Goal: Task Accomplishment & Management: Manage account settings

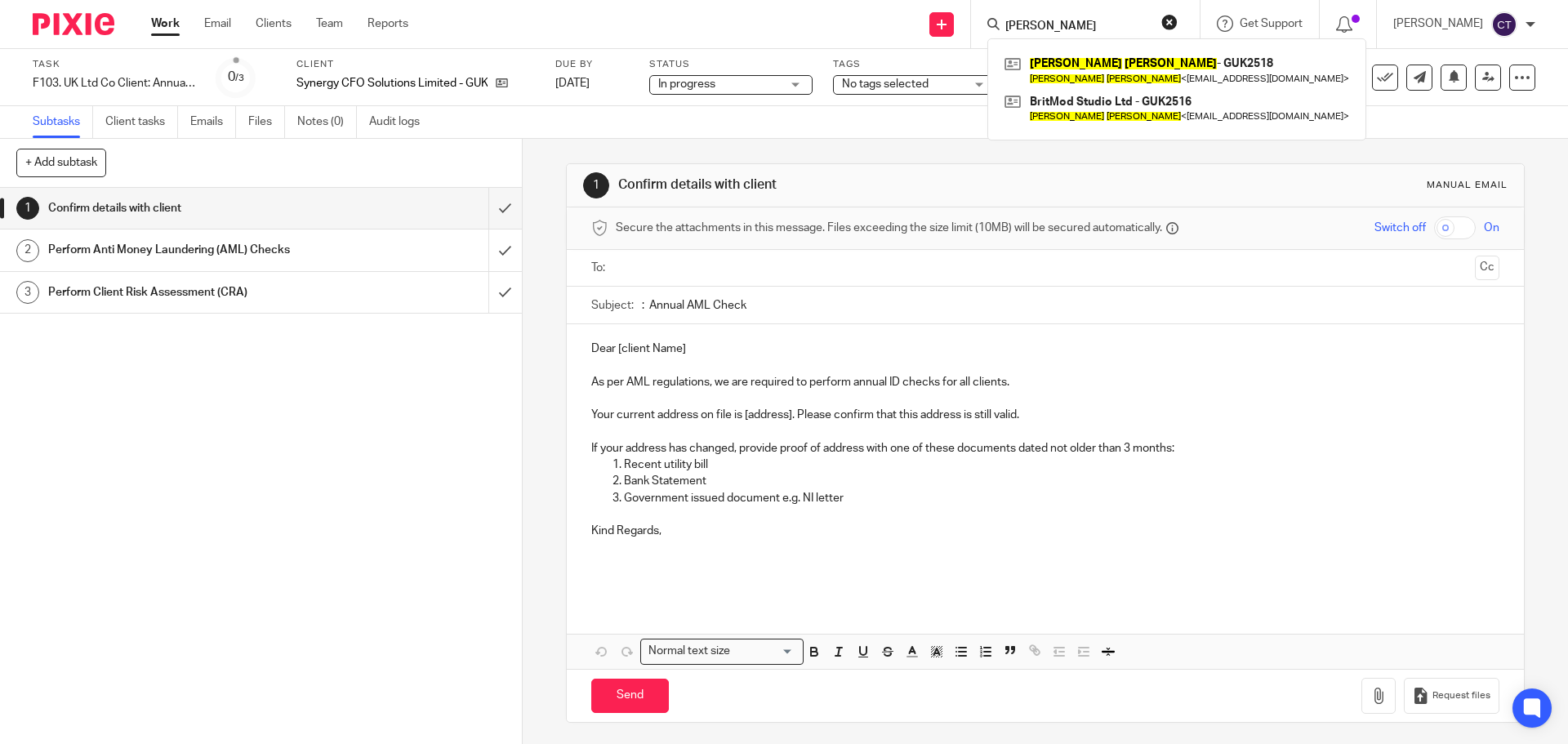
type input "[PERSON_NAME]"
click at [1091, 48] on div "[PERSON_NAME] - GUK2518 [PERSON_NAME] < [EMAIL_ADDRESS][DOMAIN_NAME] > BritMod …" at bounding box center [1176, 89] width 379 height 102
click at [1090, 62] on link at bounding box center [1176, 70] width 353 height 38
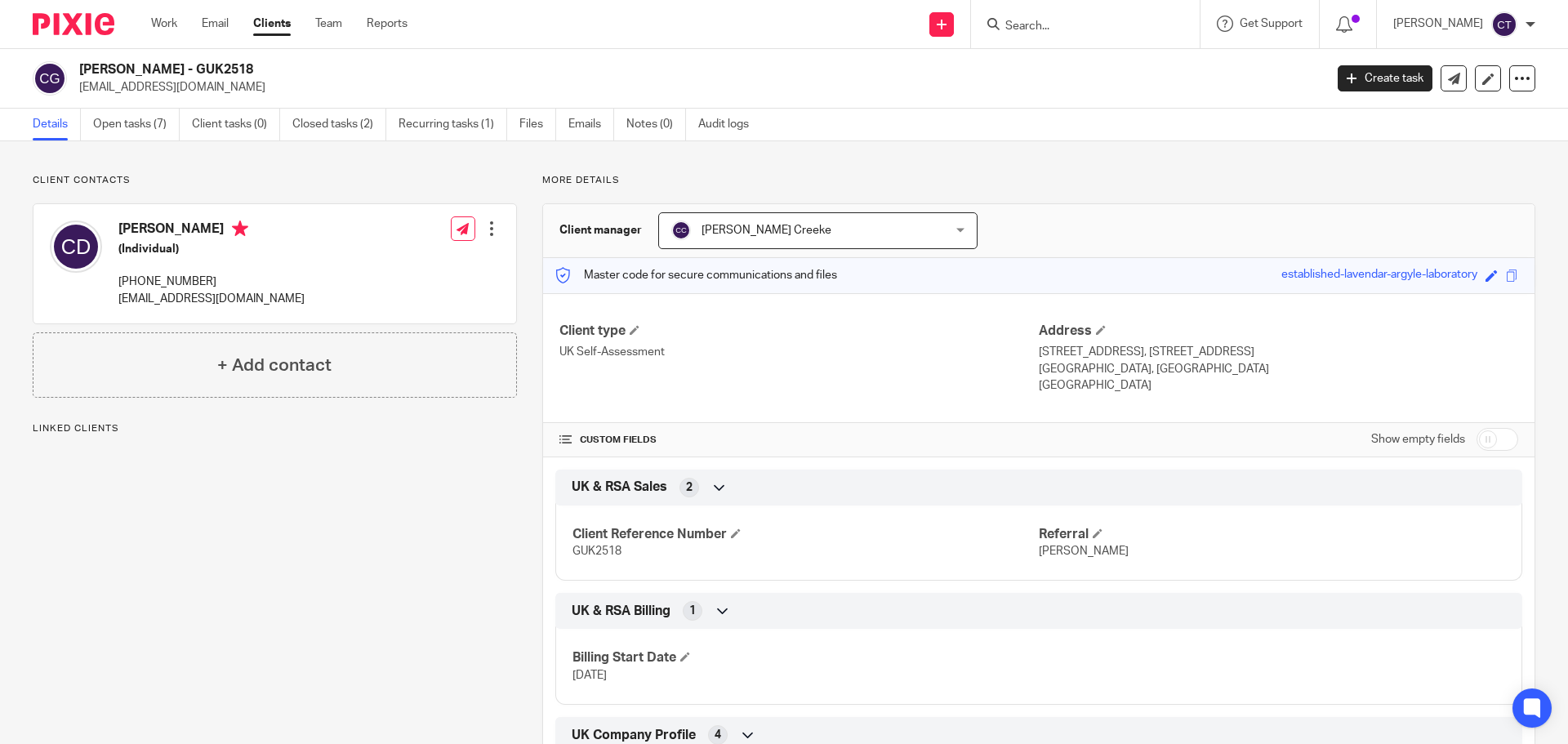
scroll to position [327, 0]
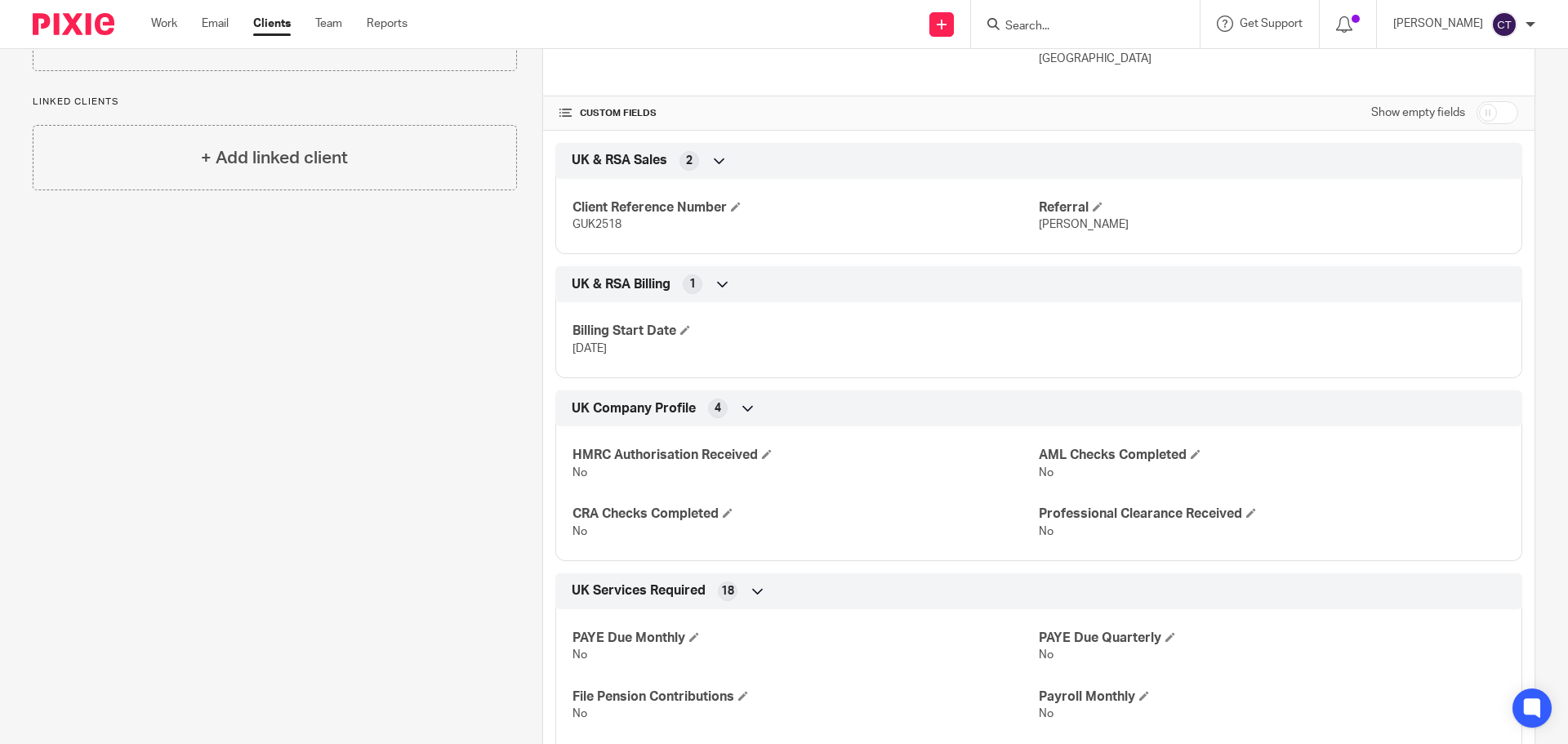
click at [1482, 109] on input "checkbox" at bounding box center [1497, 113] width 42 height 23
checkbox input "true"
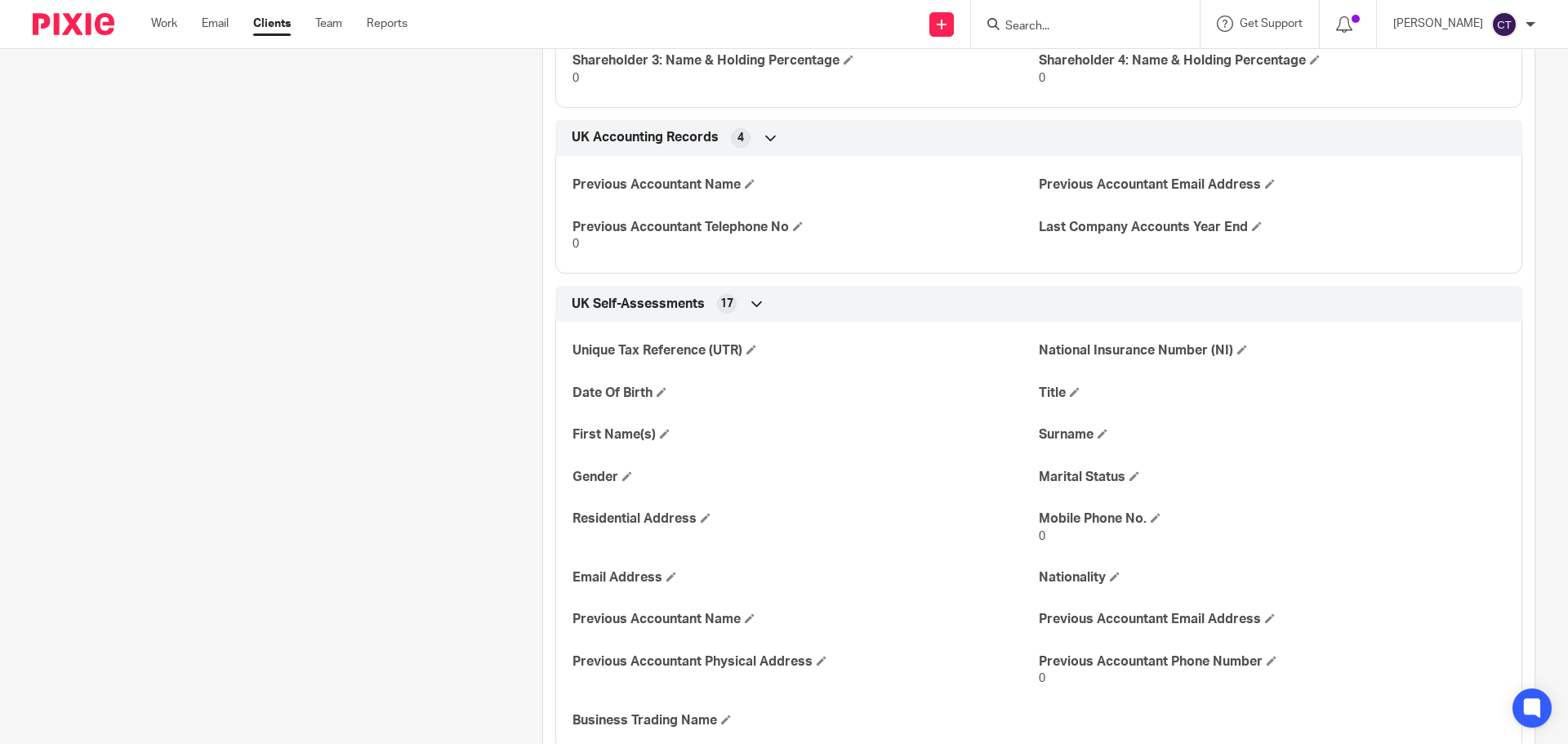
scroll to position [2532, 0]
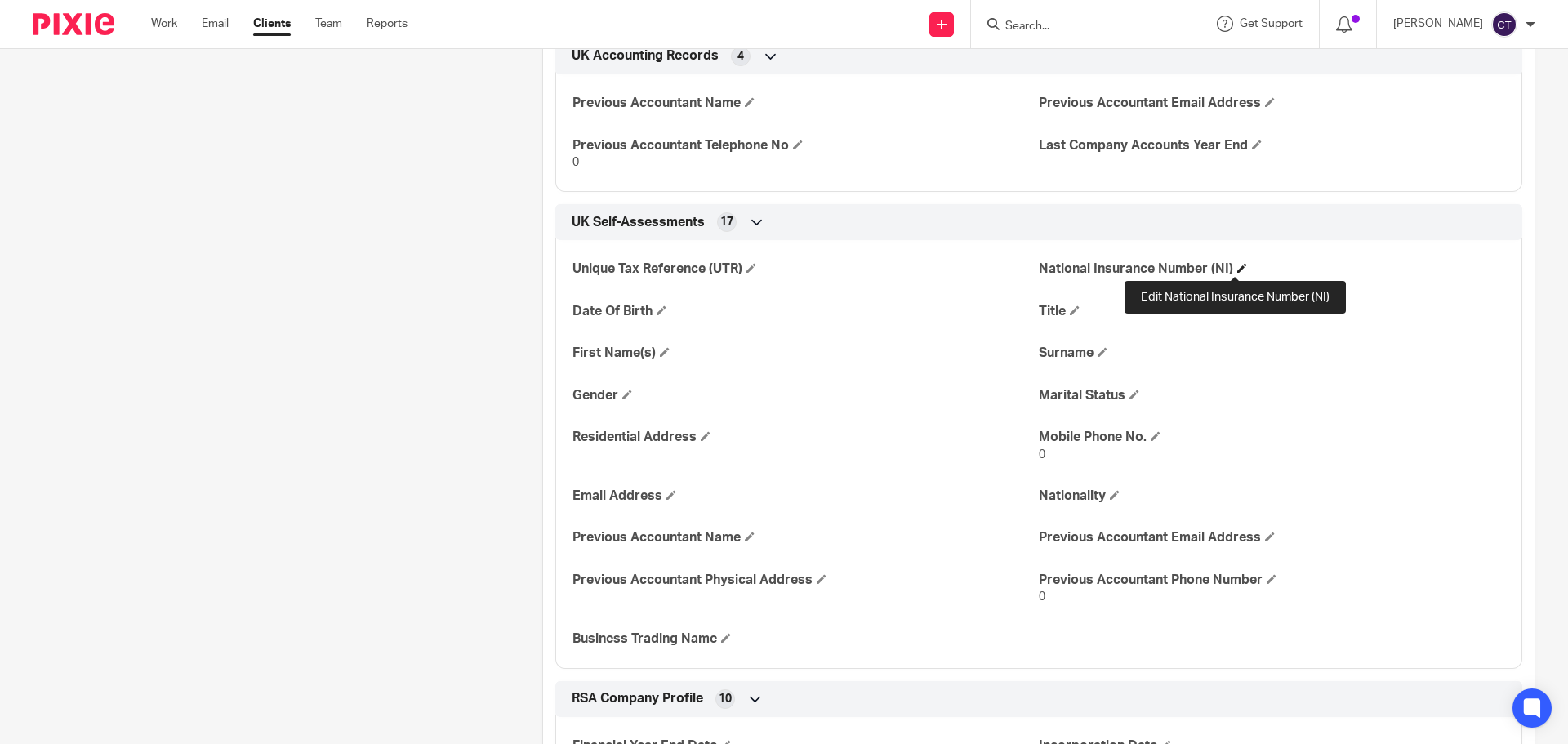
click at [1237, 269] on span at bounding box center [1242, 268] width 10 height 10
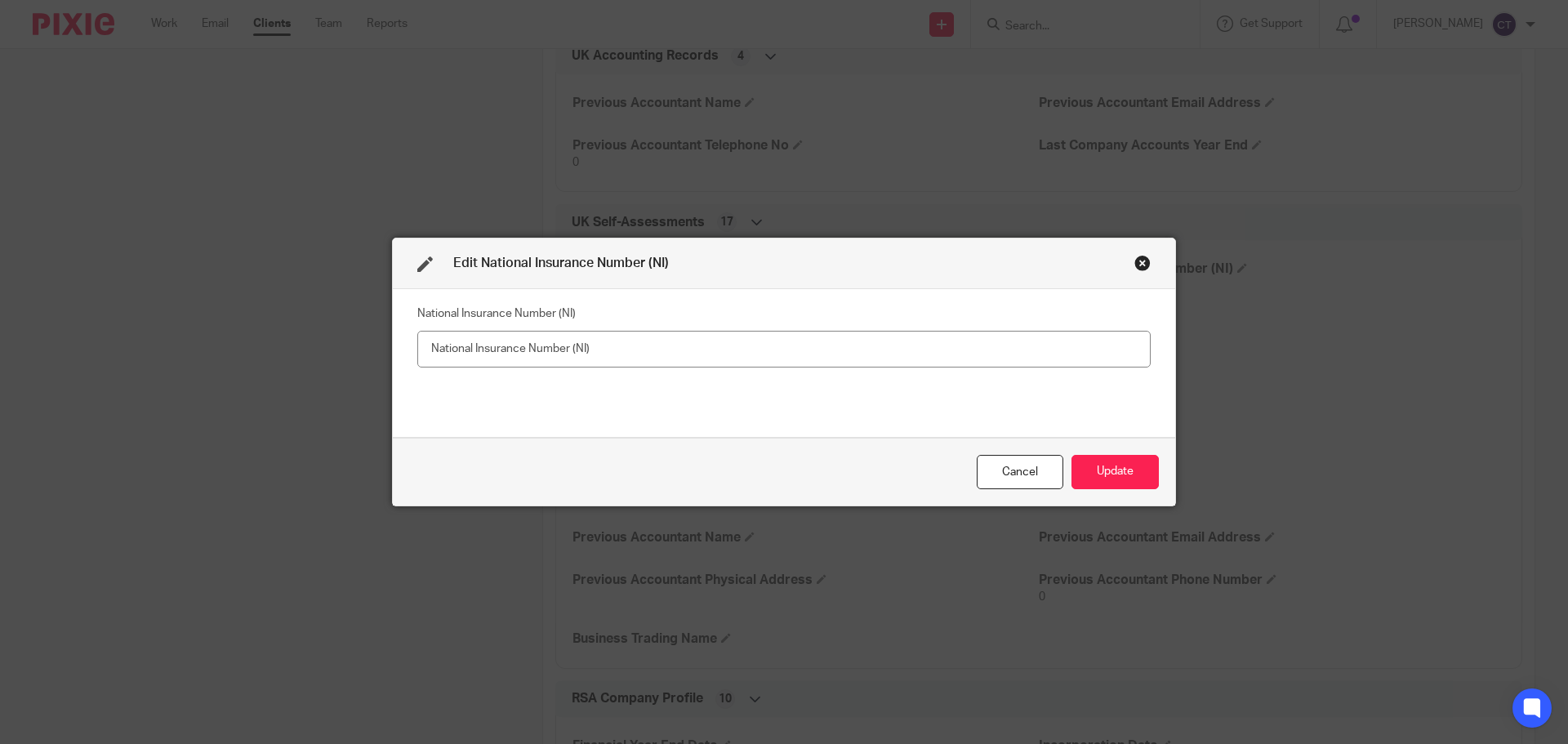
type input "[PERSON_NAME]"
drag, startPoint x: 536, startPoint y: 347, endPoint x: 0, endPoint y: 369, distance: 536.5
click at [0, 356] on div "Edit National Insurance Number (NI) National Insurance Number (NI) [PERSON_NAME…" at bounding box center [784, 372] width 1568 height 744
click at [564, 354] on input "text" at bounding box center [783, 349] width 733 height 37
paste input "[PERSON_NAME]"
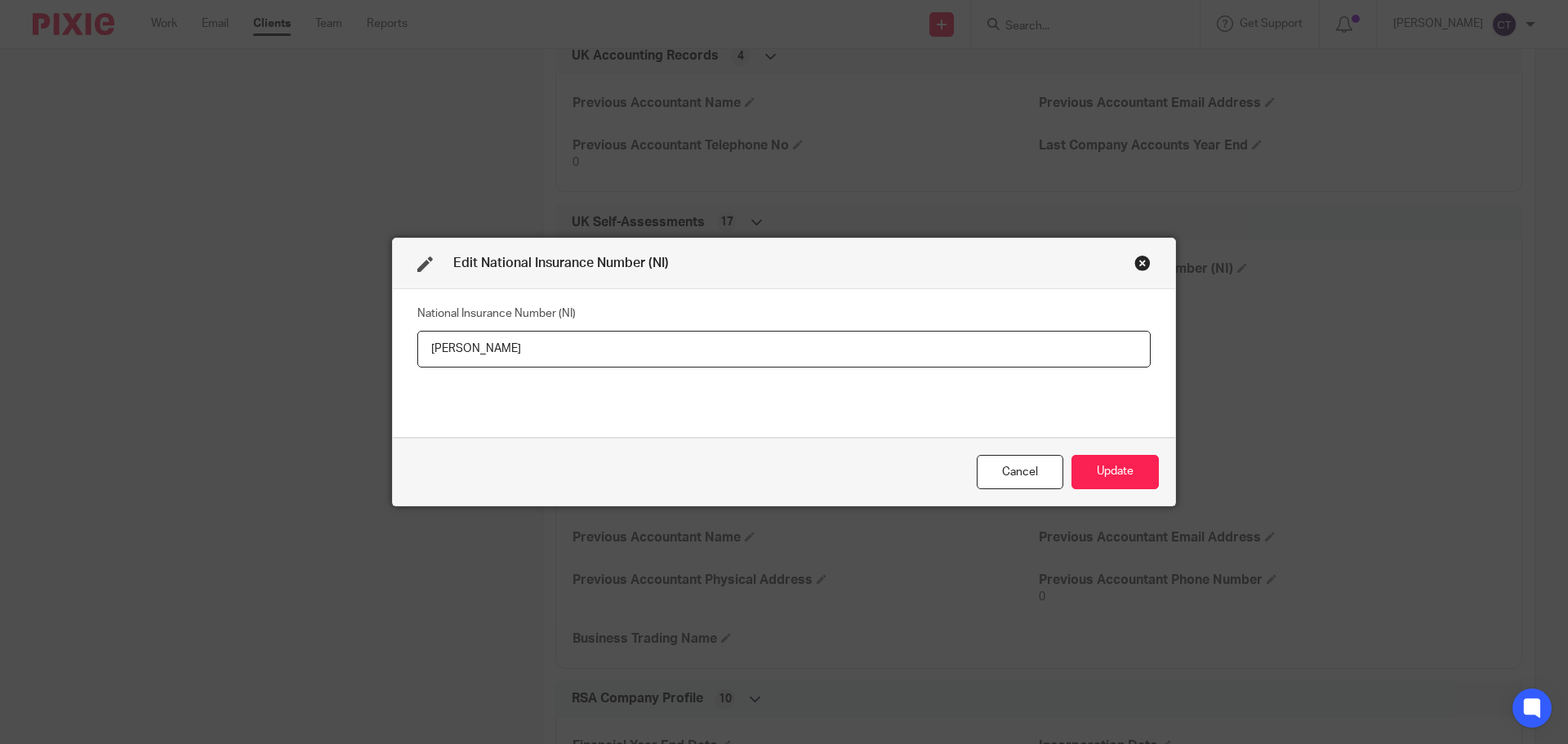
drag, startPoint x: 512, startPoint y: 340, endPoint x: 101, endPoint y: 337, distance: 411.0
click at [129, 340] on div "Edit National Insurance Number (NI) National Insurance Number (NI) Chris Daley …" at bounding box center [784, 372] width 1568 height 744
type input "N"
type input "JT5629B"
click at [1089, 466] on button "Update" at bounding box center [1115, 472] width 88 height 35
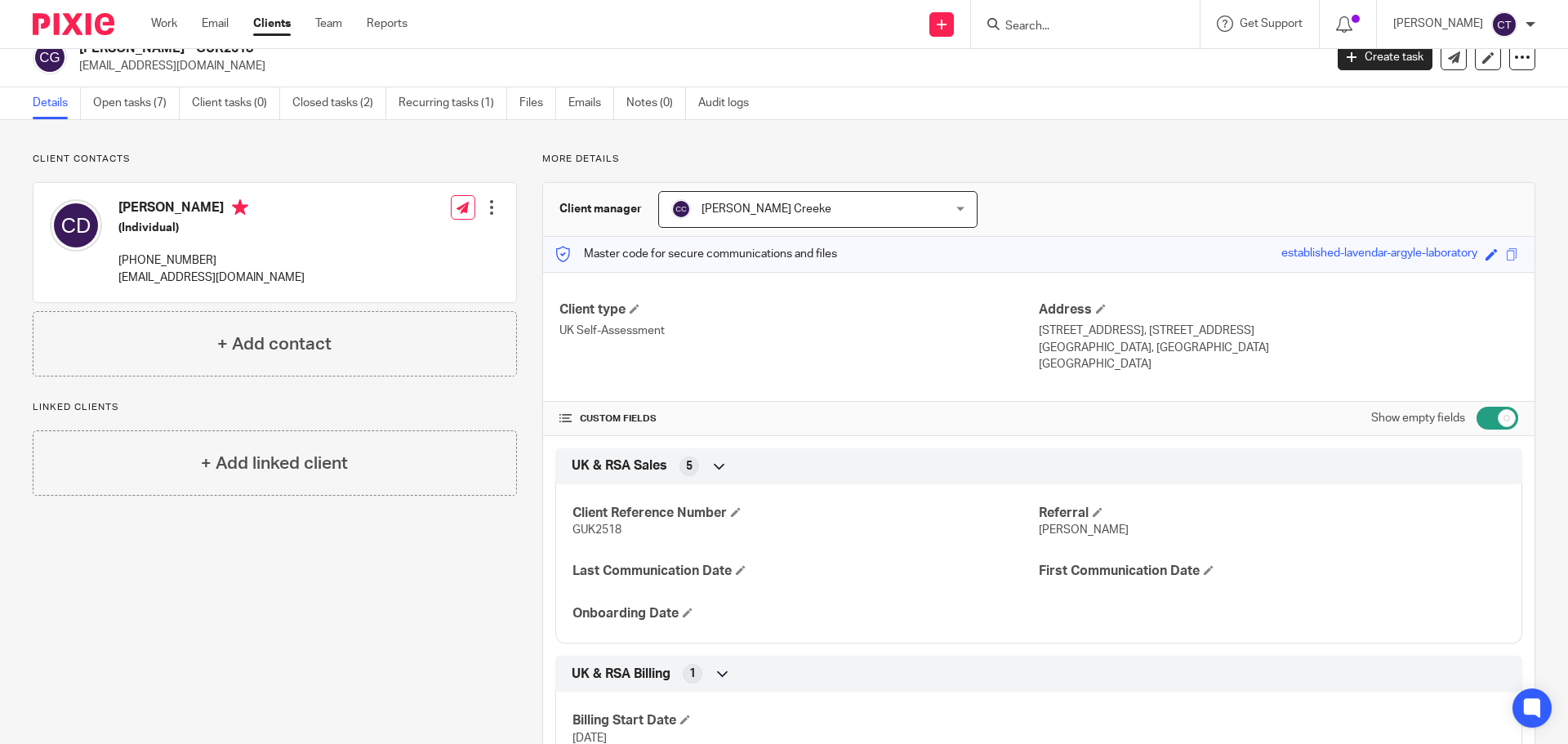
scroll to position [0, 0]
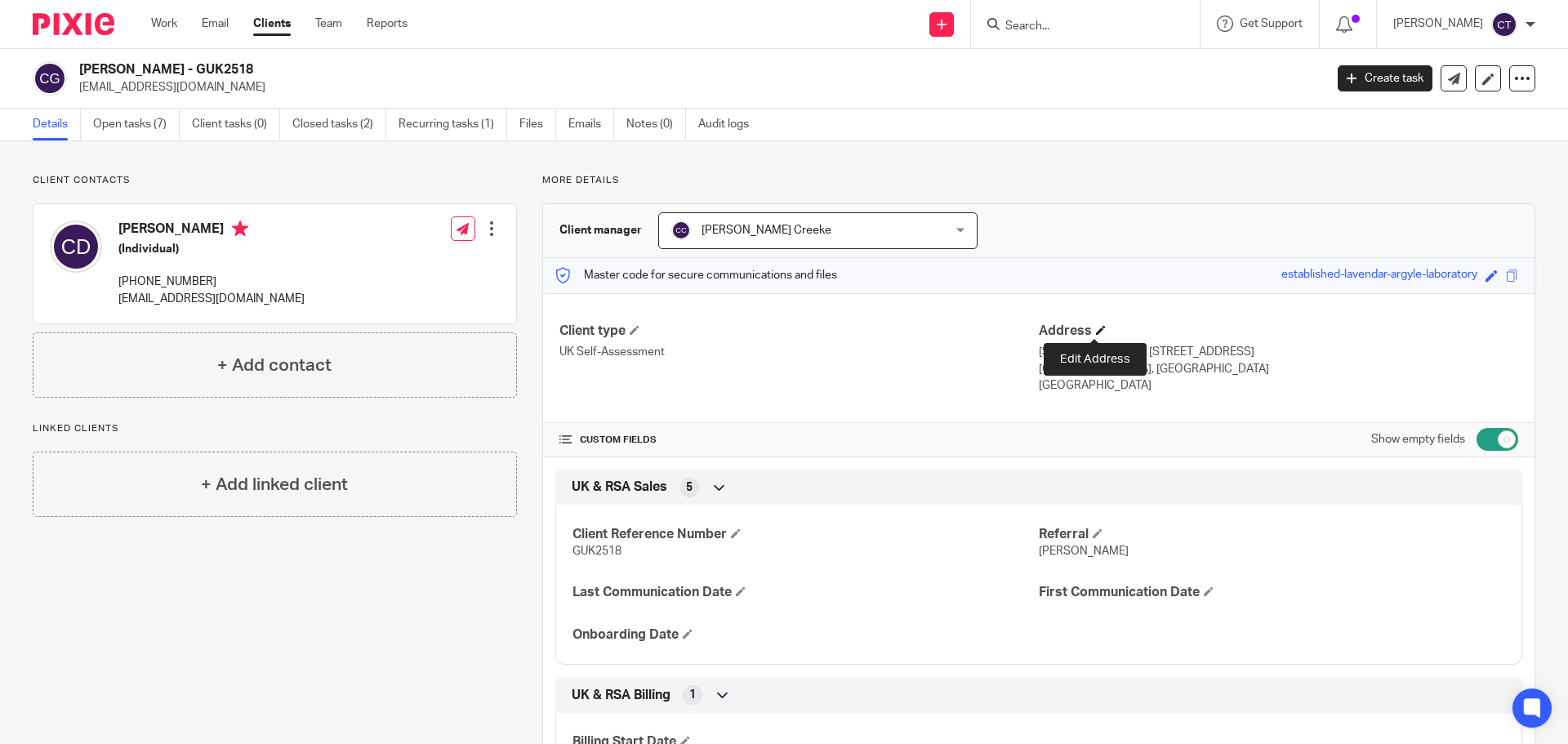
click at [1096, 327] on span at bounding box center [1101, 330] width 10 height 10
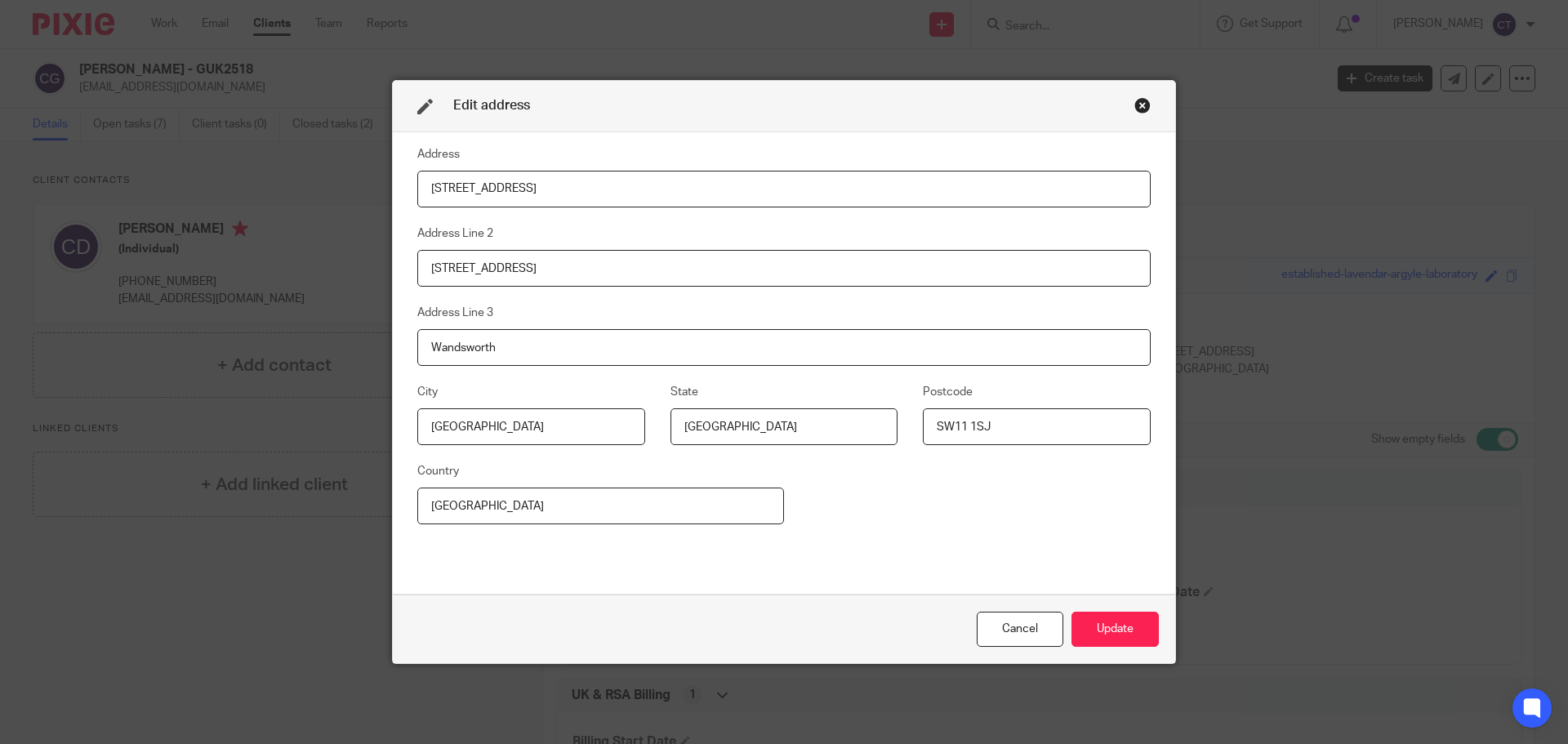
drag, startPoint x: 528, startPoint y: 190, endPoint x: 174, endPoint y: 181, distance: 354.1
click at [188, 181] on div "Edit address Address 118 St John's Hill Address Line 2 118 St John's Hill Addre…" at bounding box center [784, 372] width 1568 height 744
type input "136 Alma Avenue"
type input "Hornchurch"
type input "Essex"
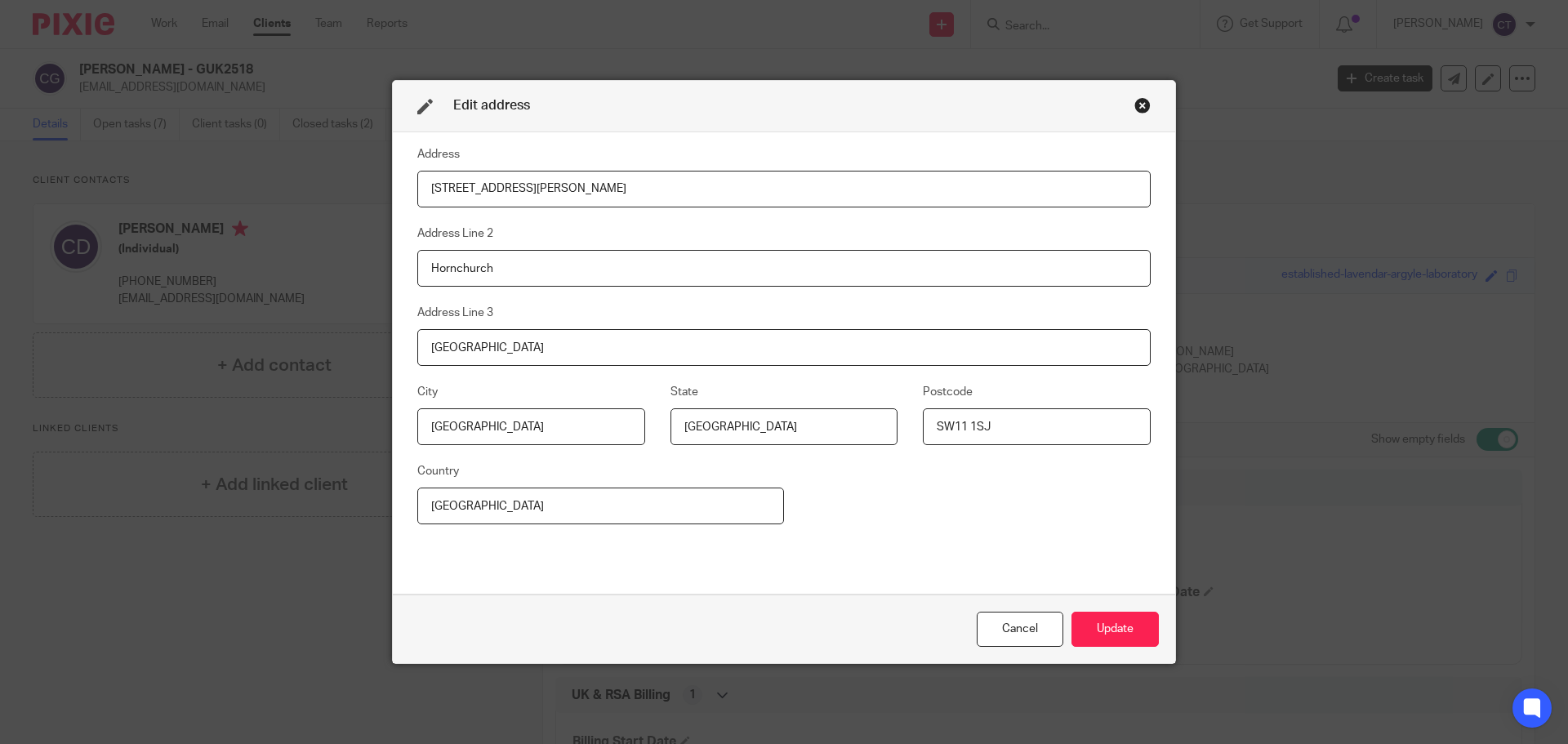
drag, startPoint x: 984, startPoint y: 432, endPoint x: 765, endPoint y: 418, distance: 219.4
click at [762, 415] on div "City London State United Kingdom Postcode SW11 1SJ" at bounding box center [772, 422] width 759 height 79
type input "RM12 6BP"
click at [1114, 621] on button "Update" at bounding box center [1115, 629] width 88 height 35
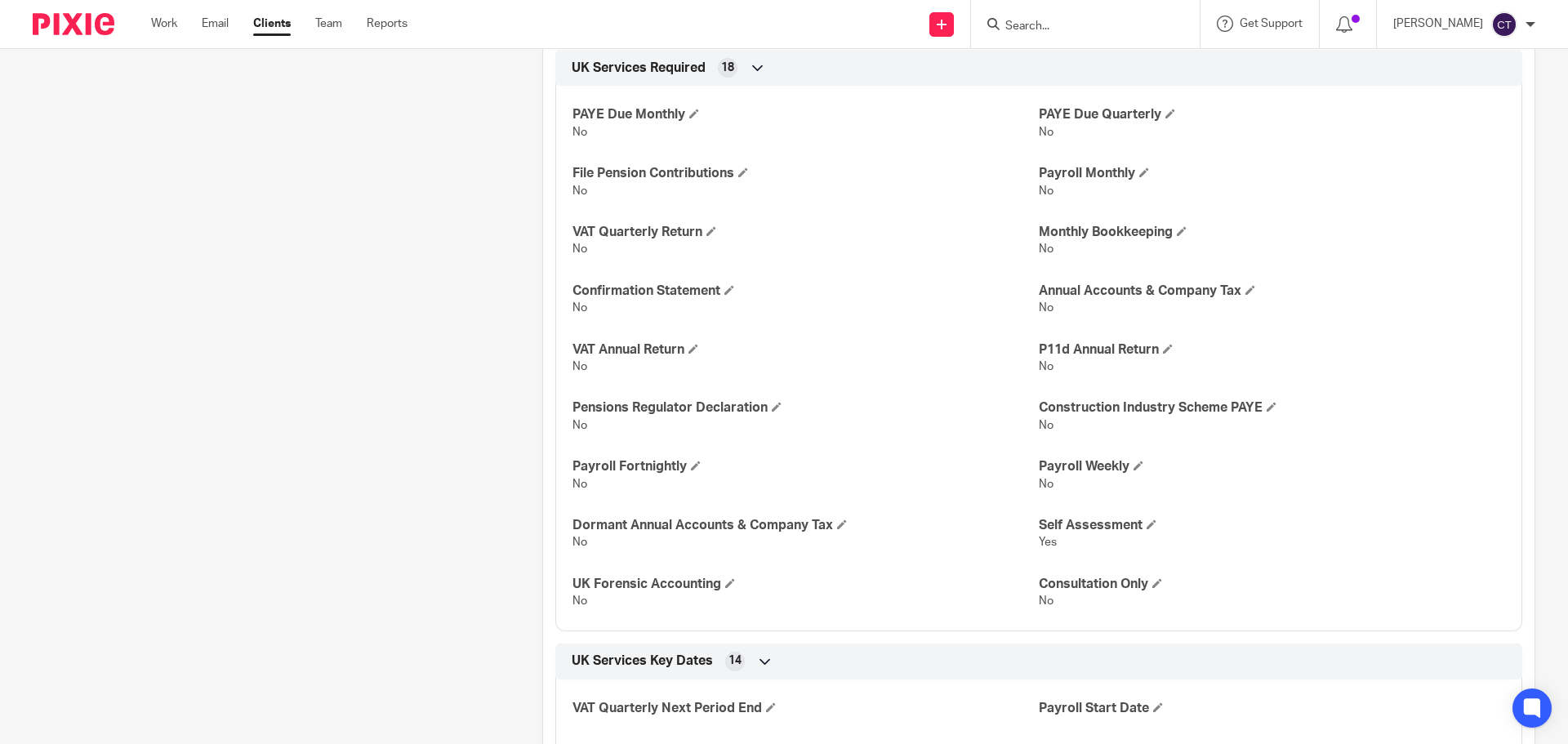
scroll to position [1389, 0]
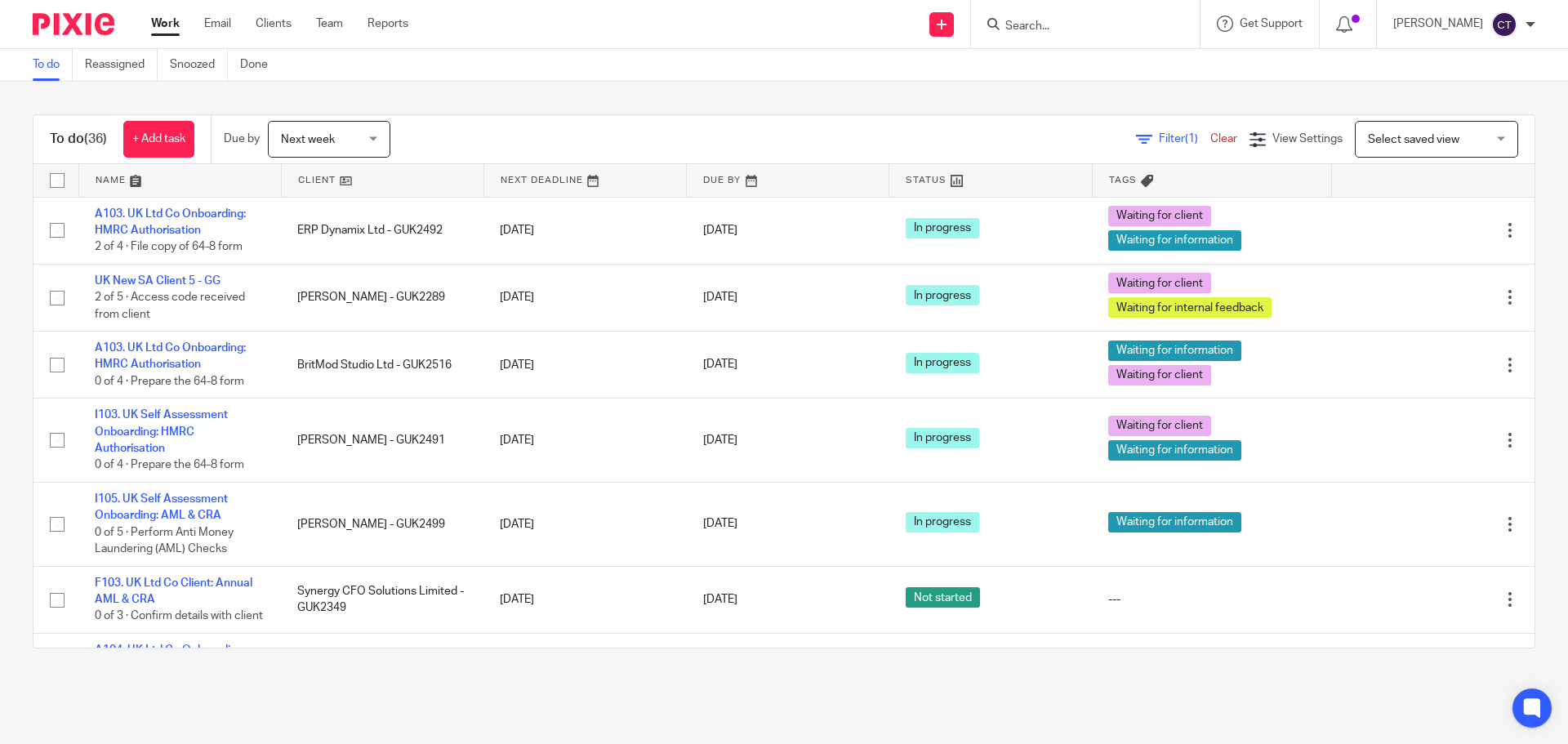
scroll to position [245, 0]
